Goal: Transaction & Acquisition: Purchase product/service

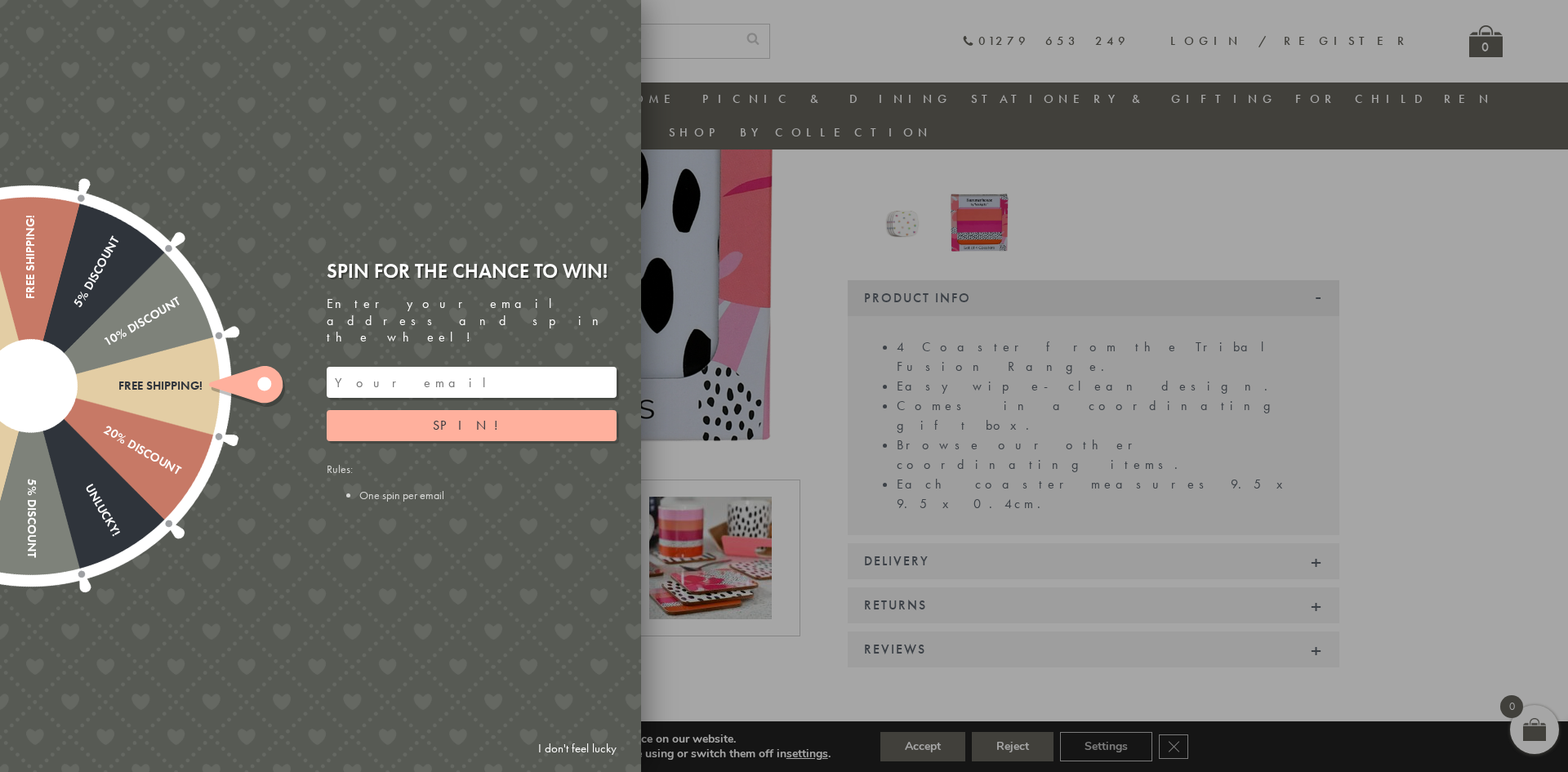
scroll to position [317, 0]
click at [925, 748] on div at bounding box center [784, 386] width 1568 height 772
click at [938, 746] on div at bounding box center [784, 386] width 1568 height 772
drag, startPoint x: 926, startPoint y: 748, endPoint x: 927, endPoint y: 691, distance: 57.0
click at [925, 746] on div at bounding box center [784, 386] width 1568 height 772
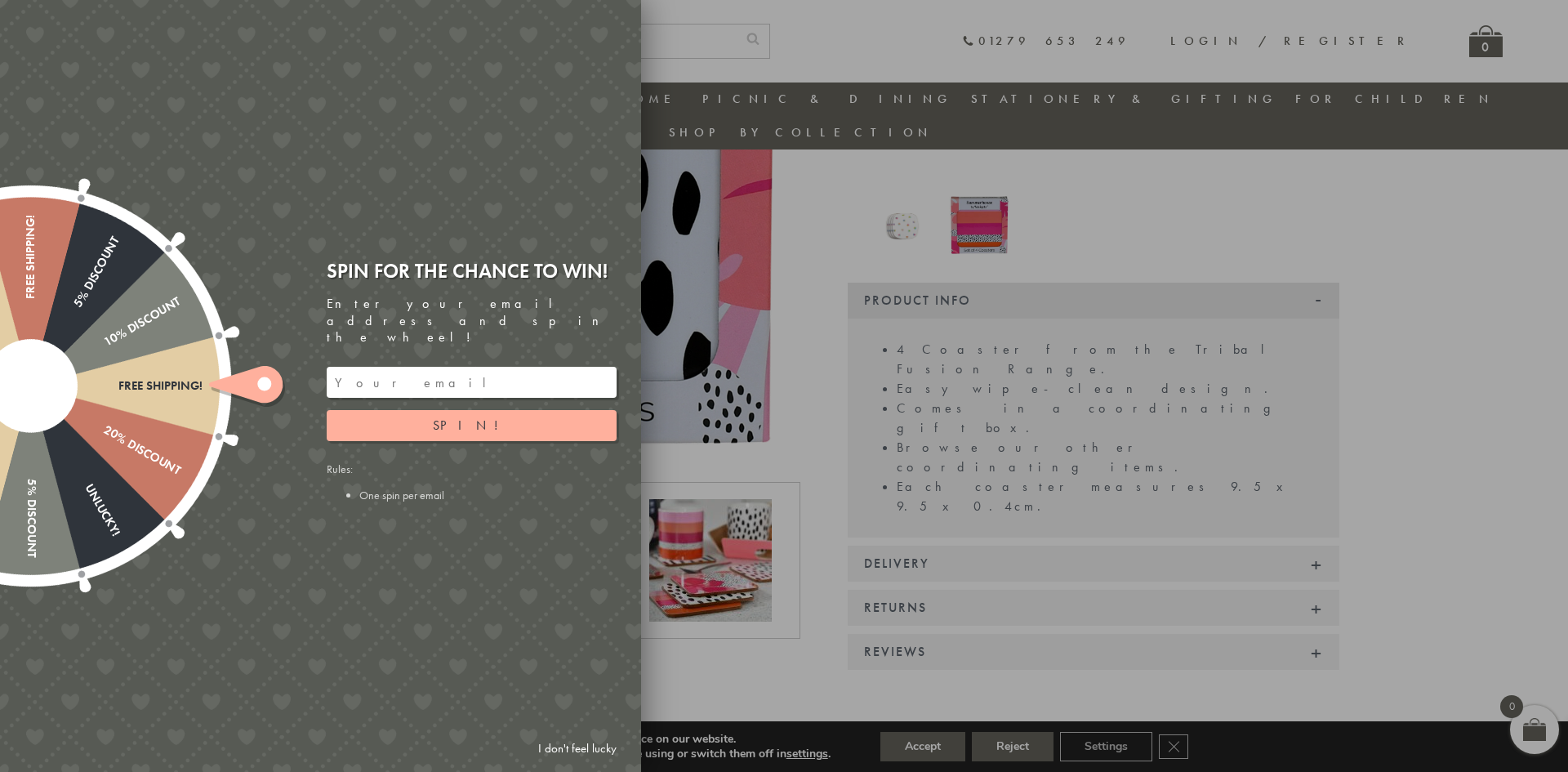
drag, startPoint x: 652, startPoint y: 93, endPoint x: 699, endPoint y: 46, distance: 66.5
click at [635, 66] on body "pinterest instagram phone chevron-left chevron-right envelope twitter facebook …" at bounding box center [784, 724] width 1568 height 2083
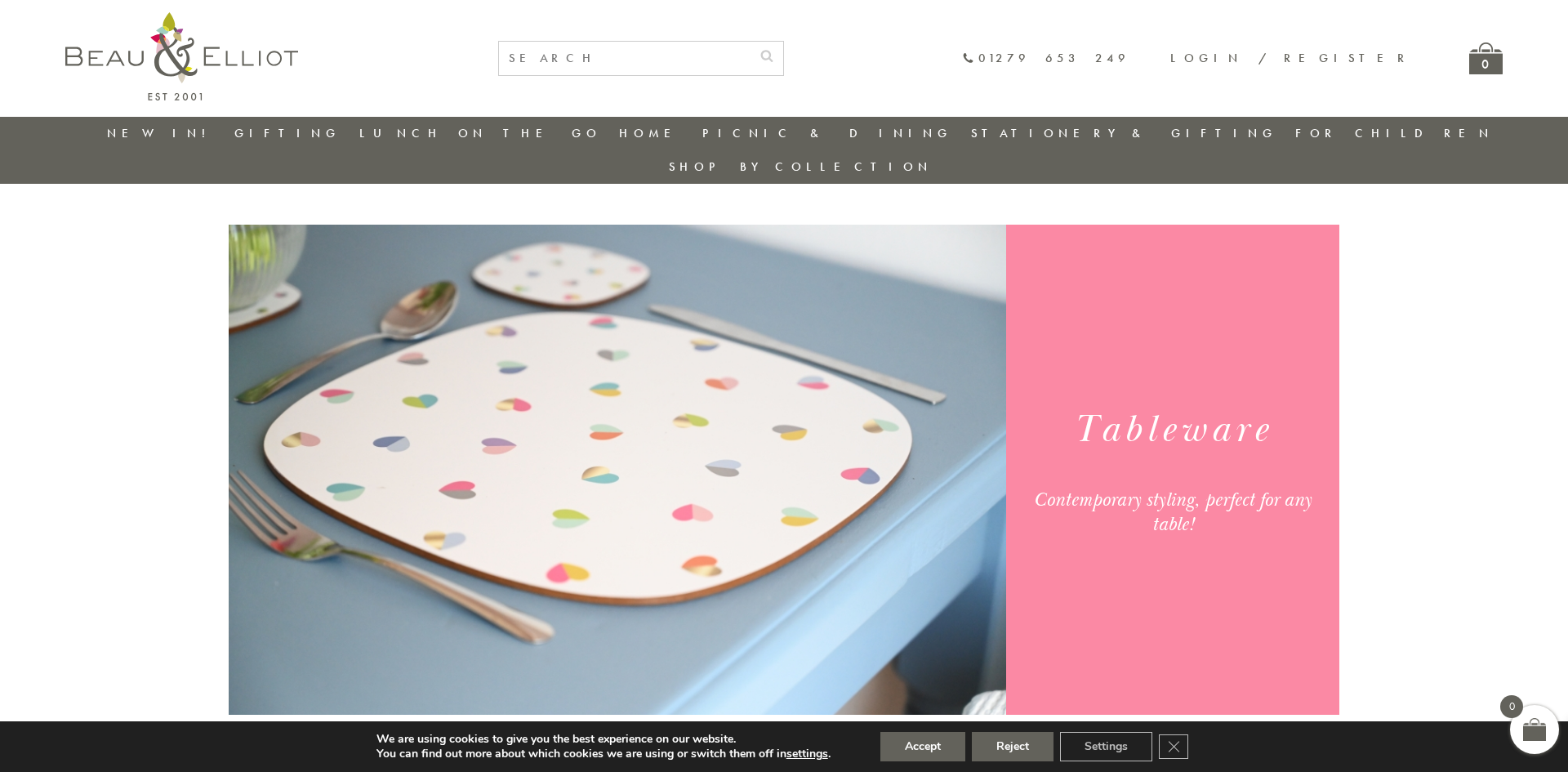
click at [750, 54] on input "text" at bounding box center [625, 58] width 252 height 33
type input "coasters"
click at [774, 54] on icon "submit" at bounding box center [767, 56] width 13 height 13
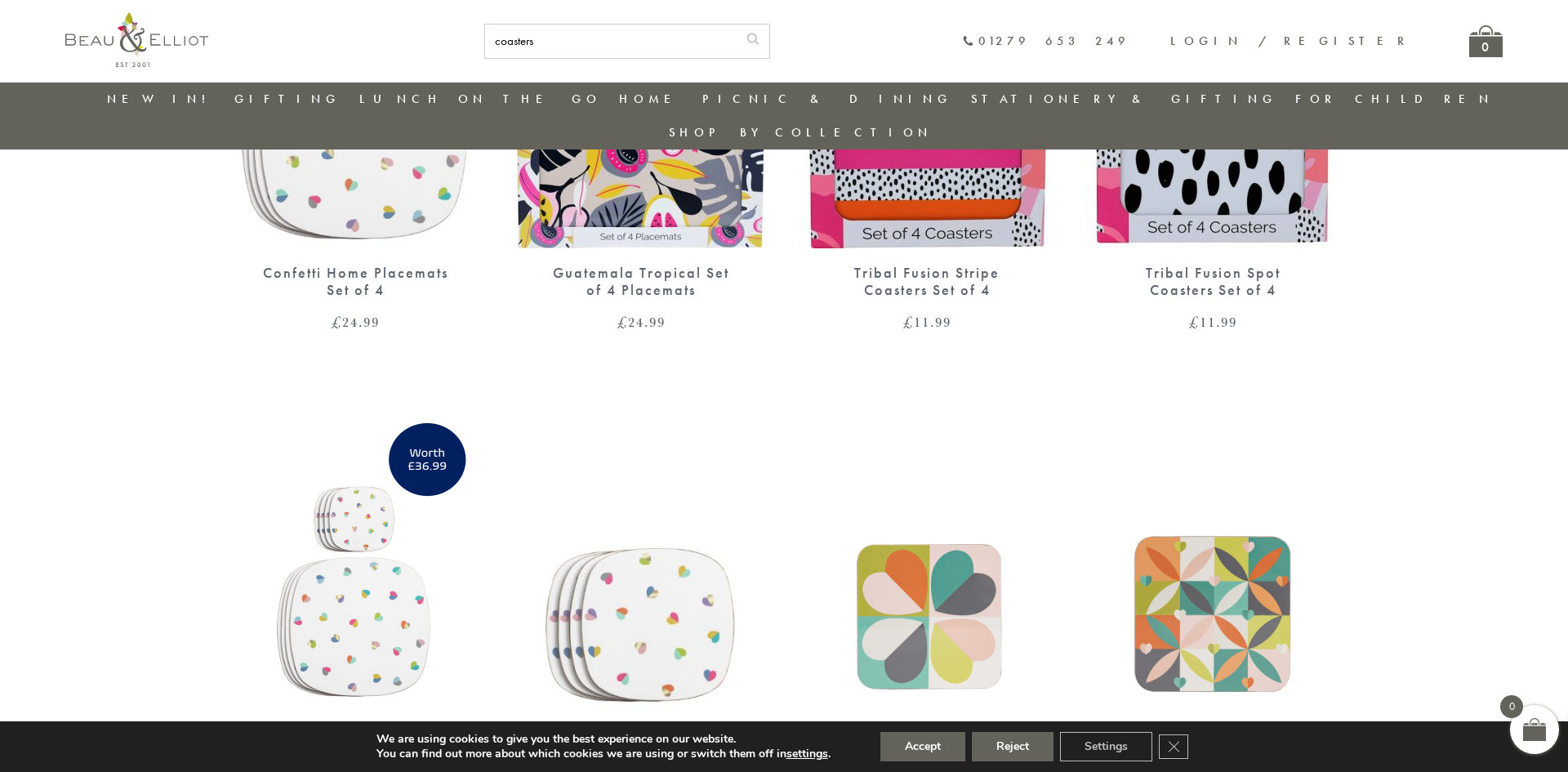
scroll to position [1279, 0]
